Goal: Find specific page/section: Find specific page/section

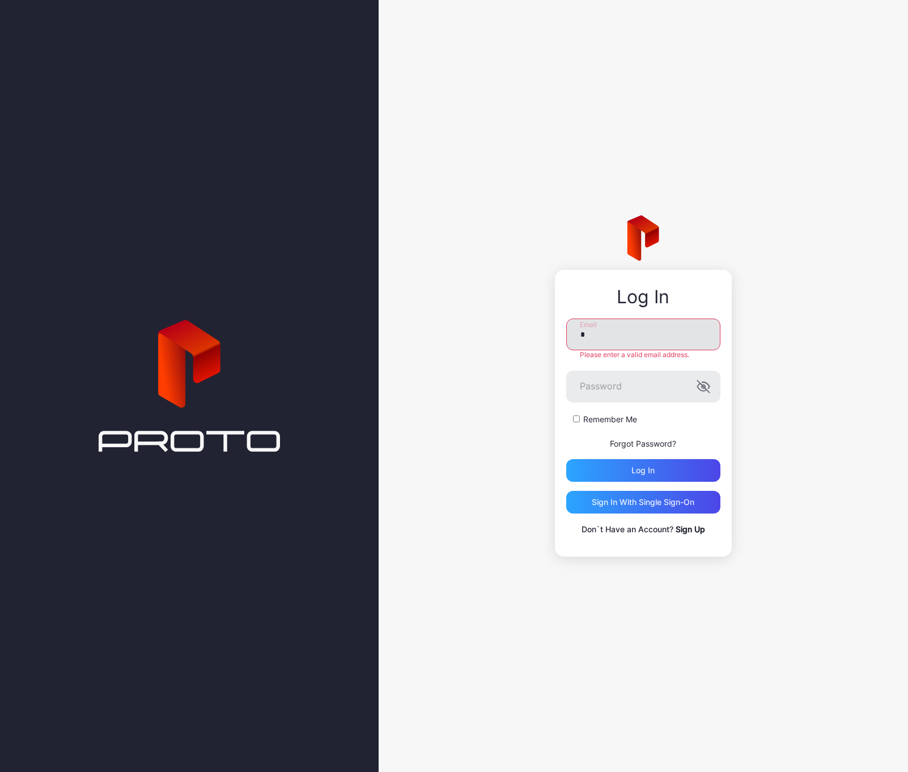
click at [651, 346] on input "*" at bounding box center [643, 335] width 154 height 32
type input "**********"
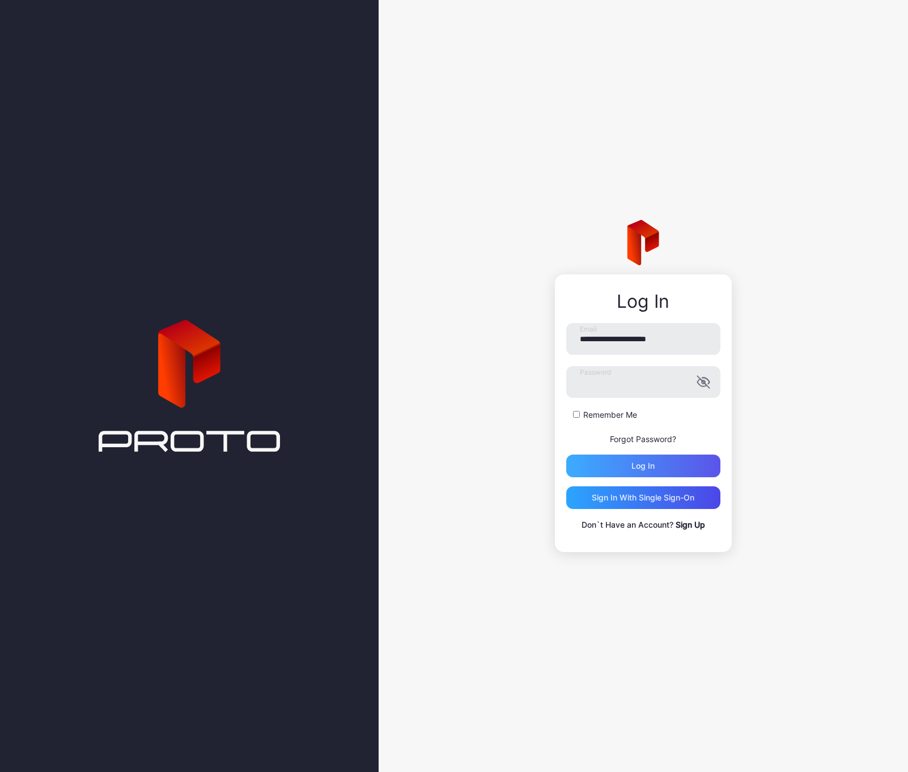
click at [626, 466] on div "Log in" at bounding box center [643, 466] width 154 height 23
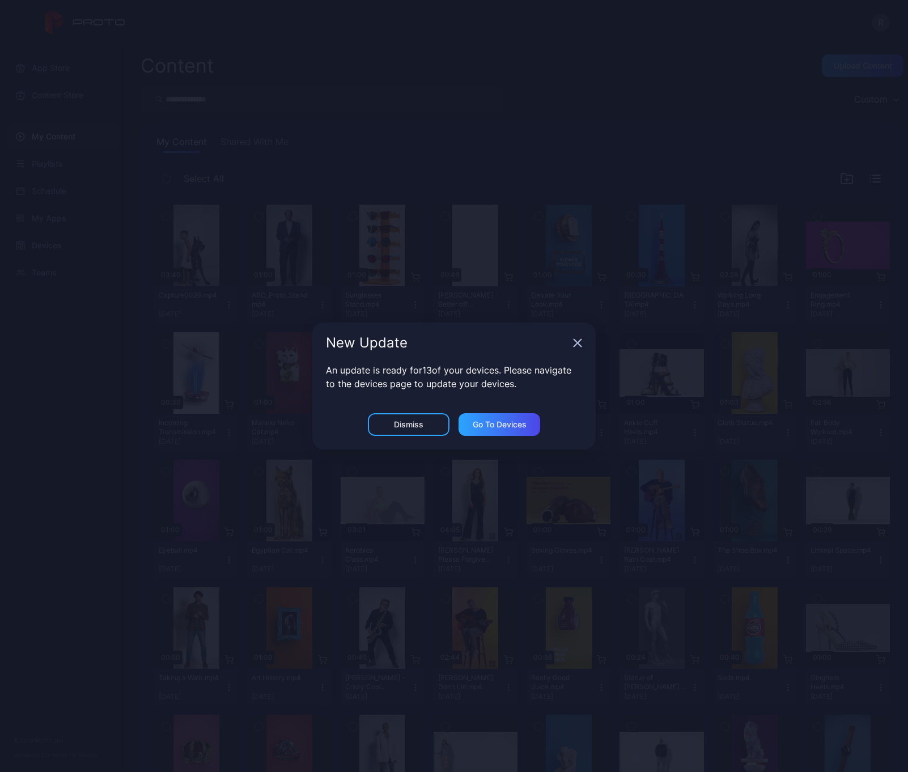
click at [429, 433] on div "Dismiss" at bounding box center [409, 424] width 82 height 23
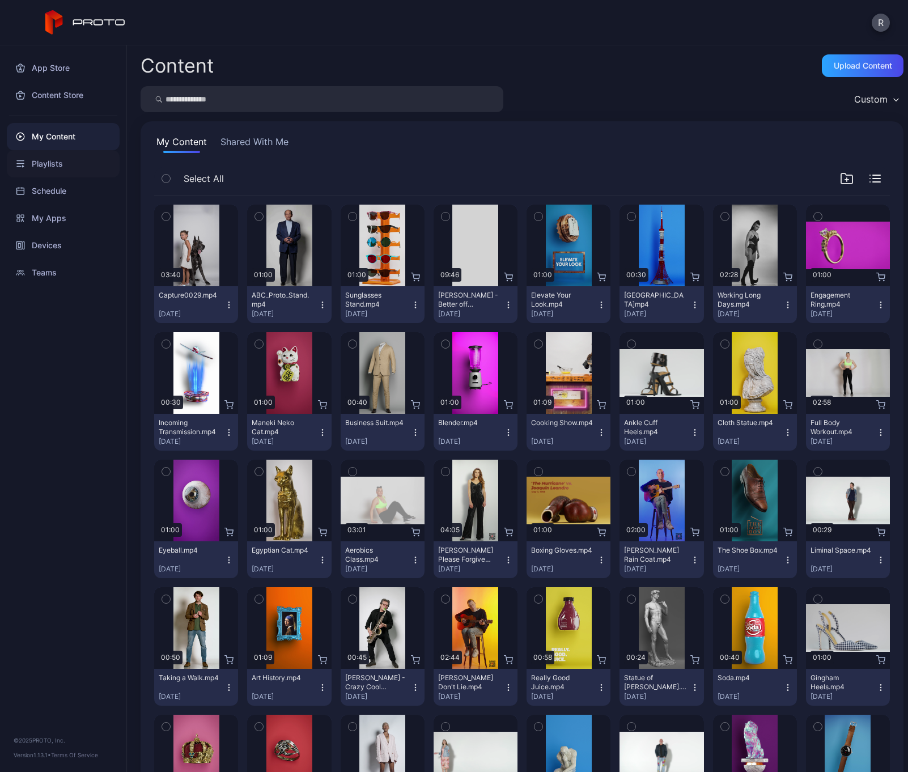
click at [58, 167] on div "Playlists" at bounding box center [63, 163] width 113 height 27
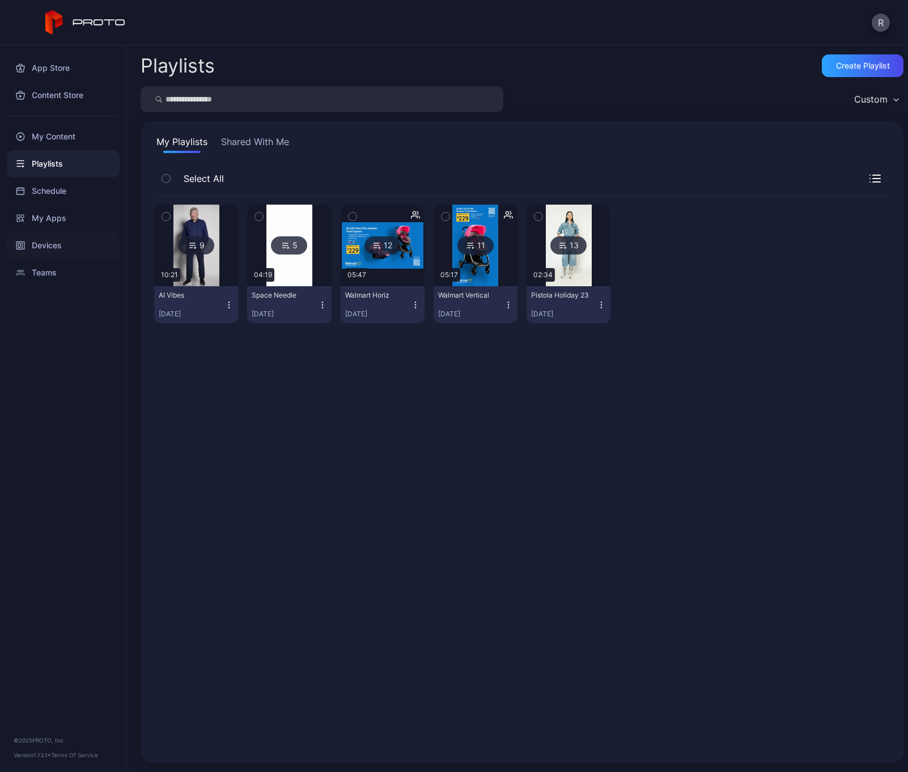
click at [48, 250] on div "Devices" at bounding box center [63, 245] width 113 height 27
